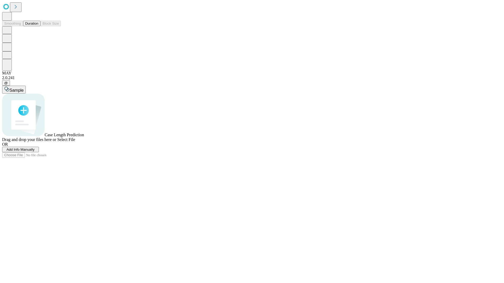
click at [38, 26] on button "Duration" at bounding box center [31, 24] width 17 height 6
click at [24, 88] on span "Sample" at bounding box center [16, 90] width 14 height 4
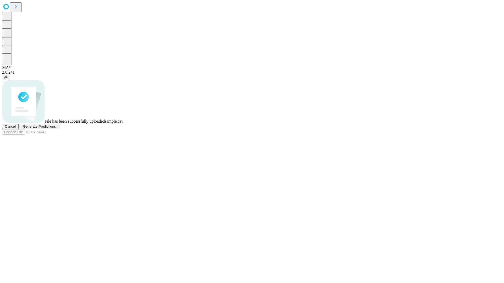
click at [56, 129] on span "Generate Predictions" at bounding box center [39, 127] width 33 height 4
